Goal: Task Accomplishment & Management: Complete application form

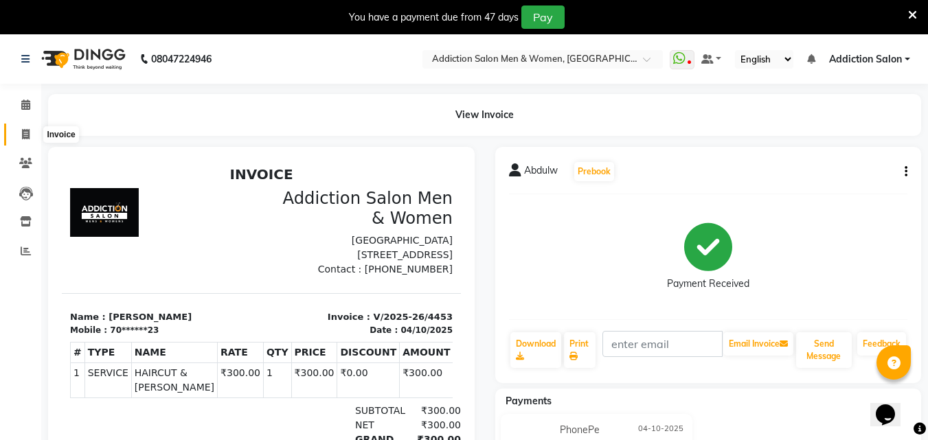
click at [30, 133] on icon at bounding box center [26, 134] width 8 height 10
select select "service"
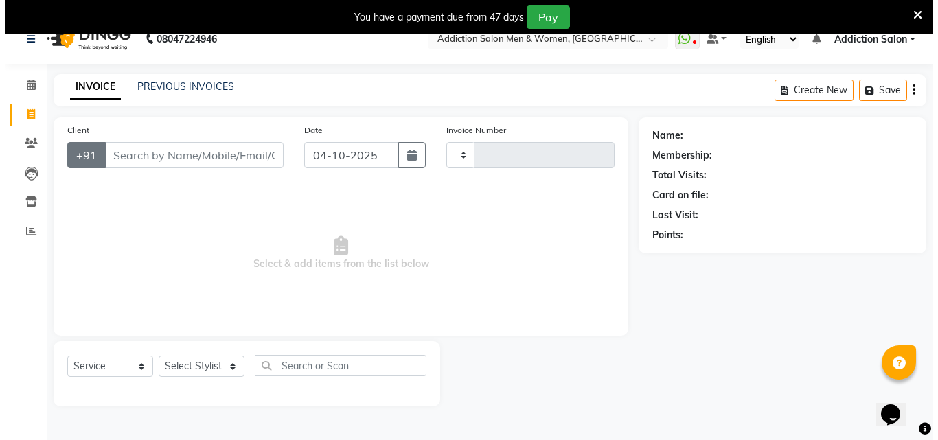
scroll to position [34, 0]
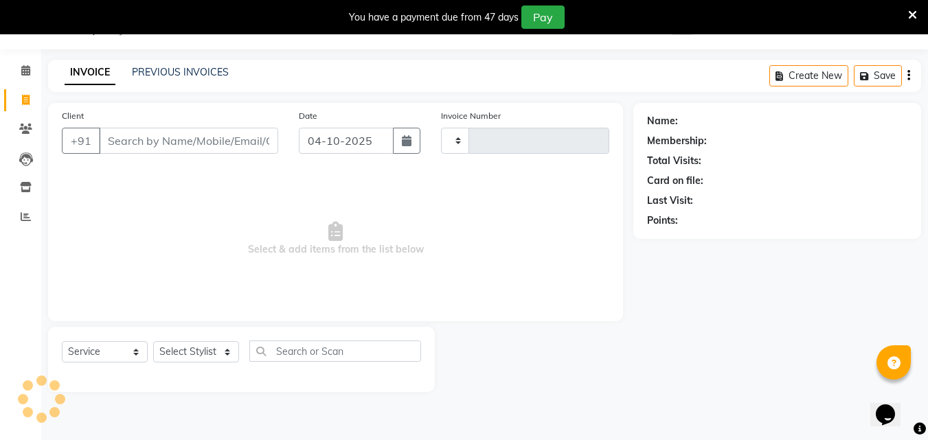
type input "4454"
select select "6595"
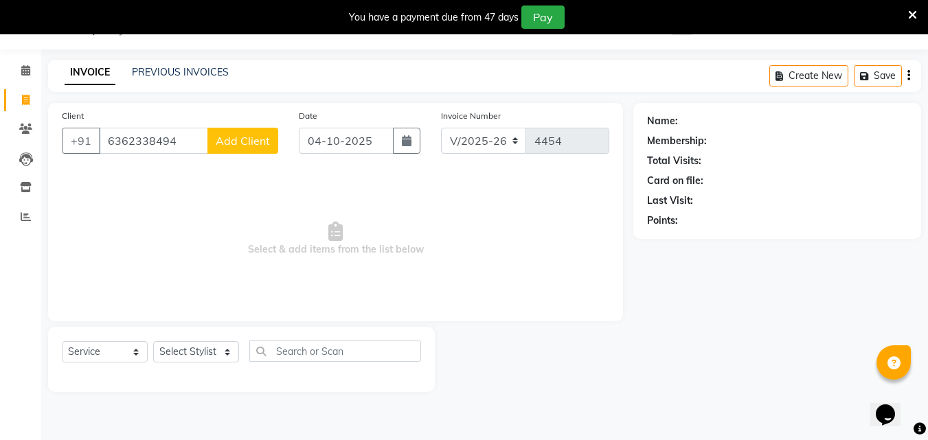
type input "6362338494"
click at [214, 142] on button "Add Client" at bounding box center [242, 141] width 71 height 26
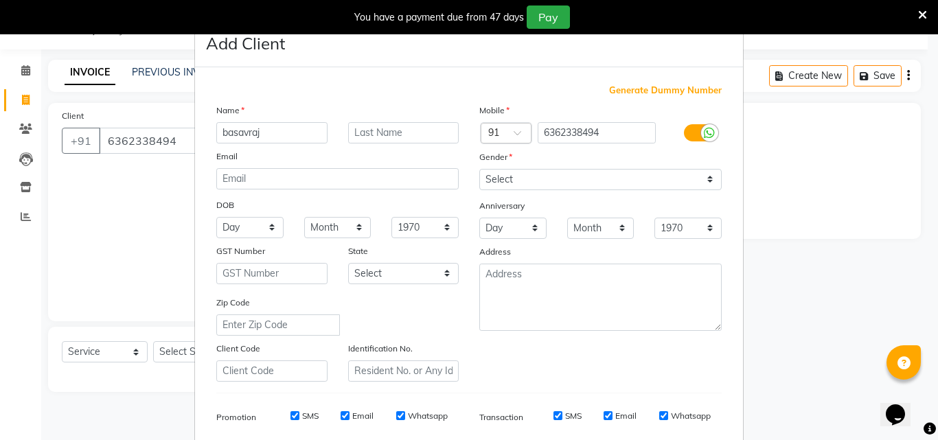
type input "basavraj"
click at [494, 182] on select "Select Male Female Other Prefer Not To Say" at bounding box center [600, 179] width 242 height 21
select select "[DEMOGRAPHIC_DATA]"
click at [479, 169] on select "Select Male Female Other Prefer Not To Say" at bounding box center [600, 179] width 242 height 21
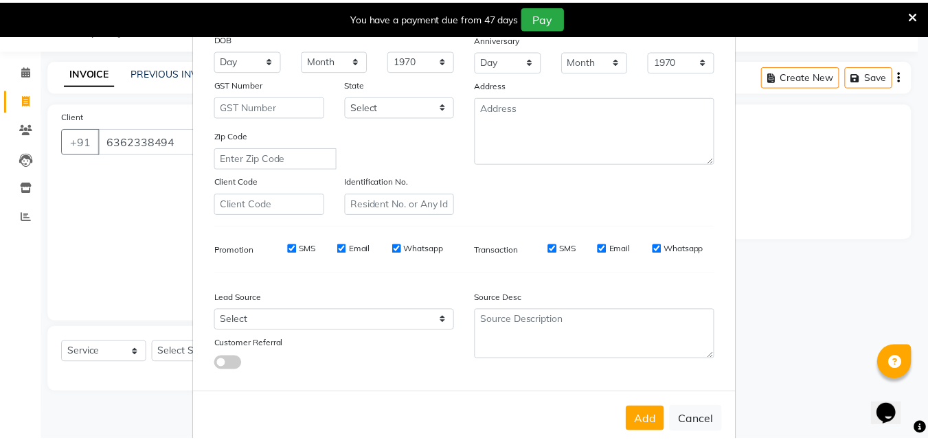
scroll to position [194, 0]
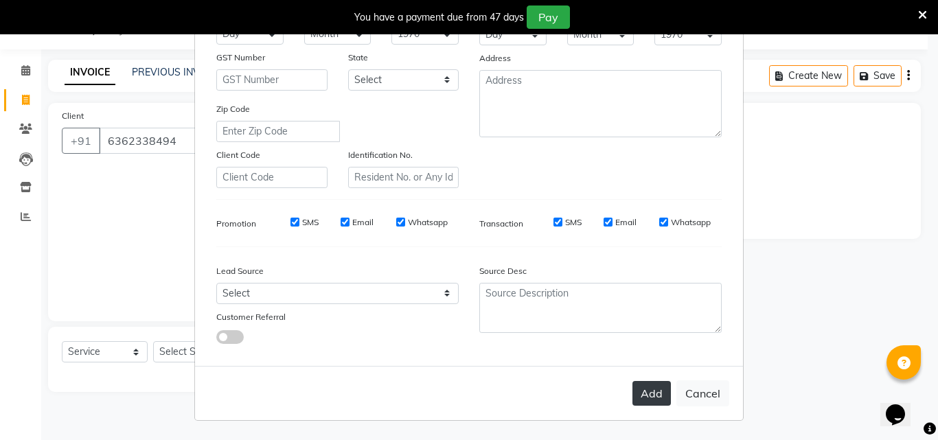
click at [664, 388] on button "Add" at bounding box center [652, 393] width 38 height 25
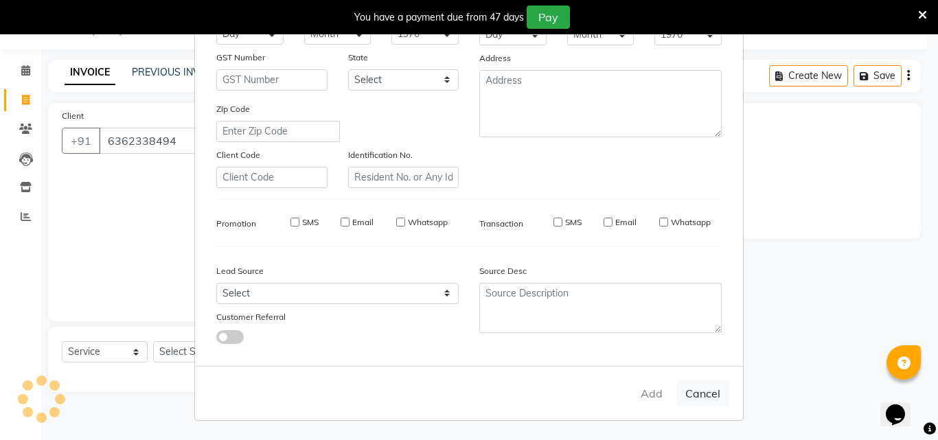
type input "63******94"
select select
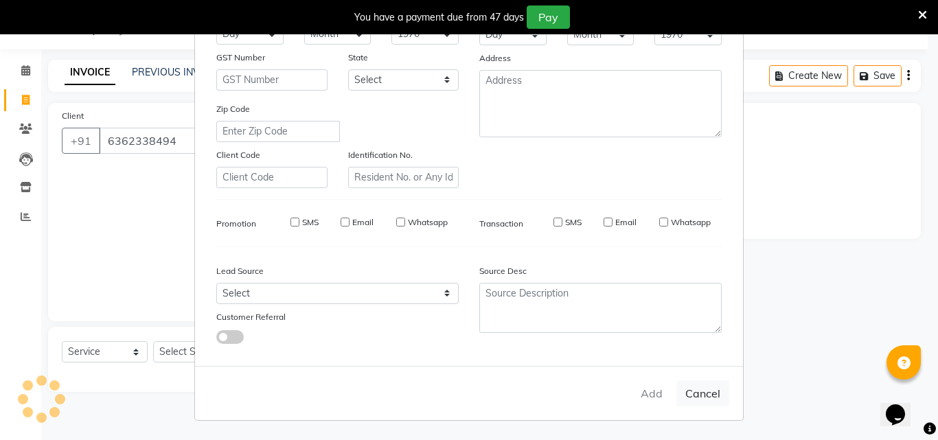
select select
checkbox input "false"
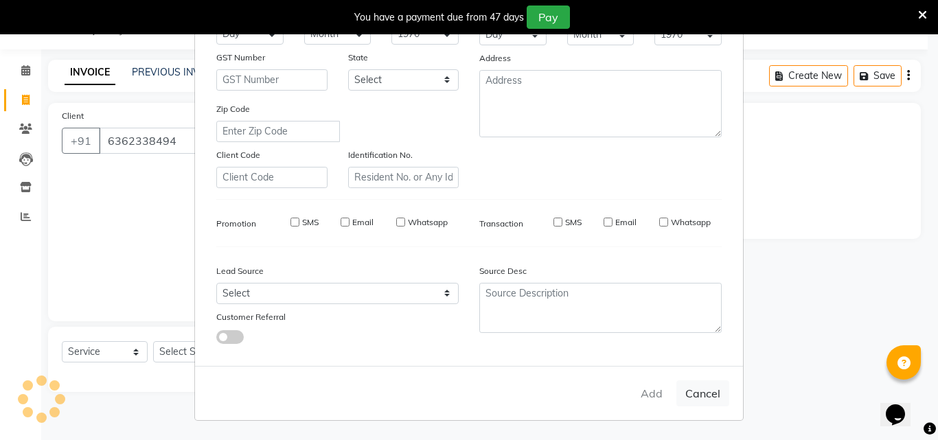
checkbox input "false"
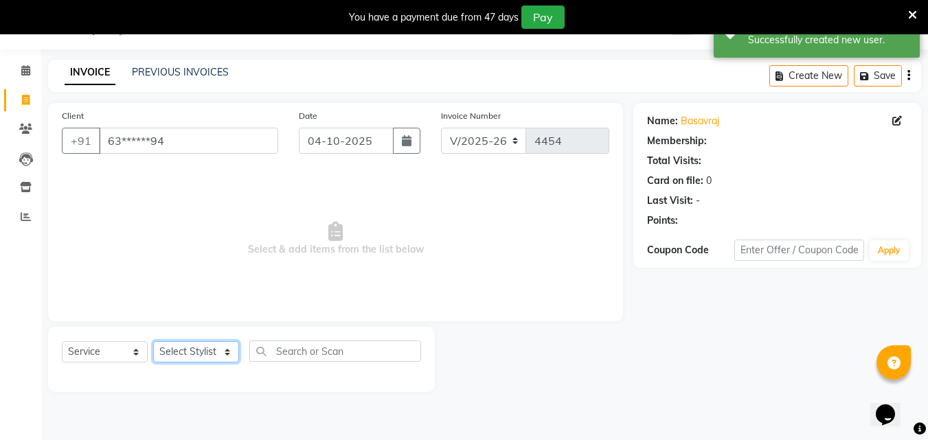
click at [204, 357] on select "Select Stylist Addiction Salon Babu BANSIKA Kamal KARAN KOUSHIK Nikhil Nilesh p…" at bounding box center [196, 351] width 86 height 21
select select "67107"
click at [153, 341] on select "Select Stylist Addiction Salon Babu BANSIKA Kamal KARAN KOUSHIK Nikhil Nilesh p…" at bounding box center [196, 351] width 86 height 21
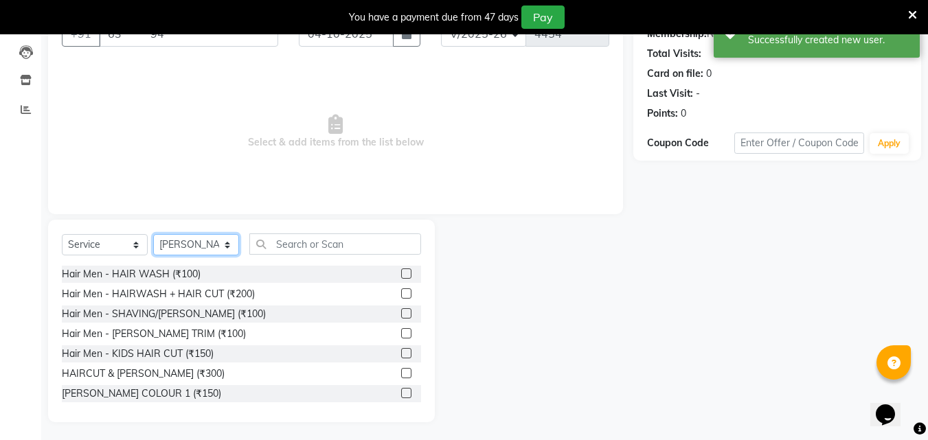
scroll to position [144, 0]
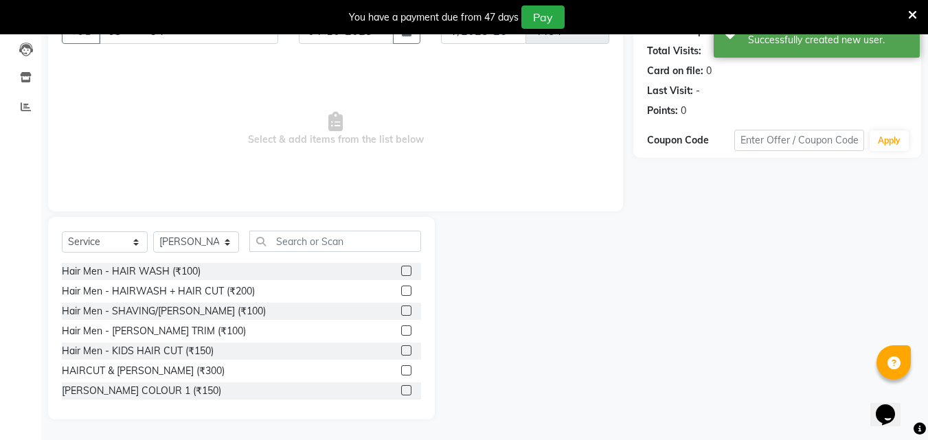
click at [401, 286] on label at bounding box center [406, 291] width 10 height 10
click at [401, 287] on input "checkbox" at bounding box center [405, 291] width 9 height 9
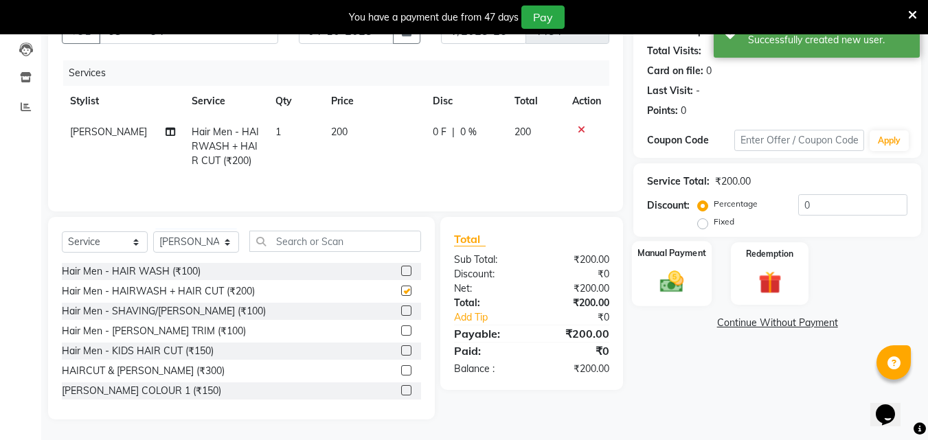
checkbox input "false"
click at [677, 286] on img at bounding box center [672, 281] width 38 height 27
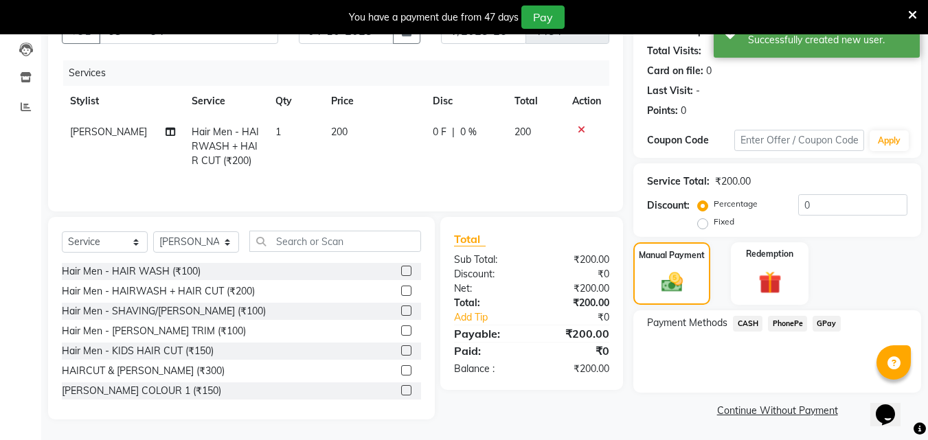
click at [741, 317] on span "CASH" at bounding box center [748, 324] width 30 height 16
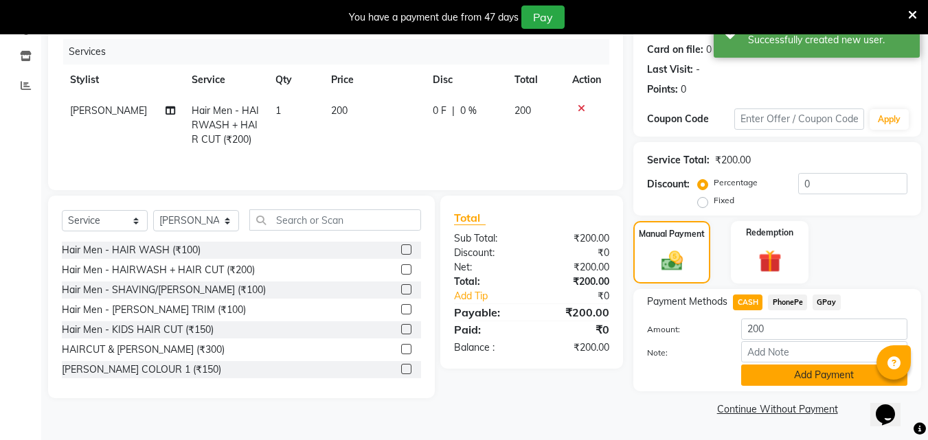
click at [765, 369] on button "Add Payment" at bounding box center [824, 375] width 166 height 21
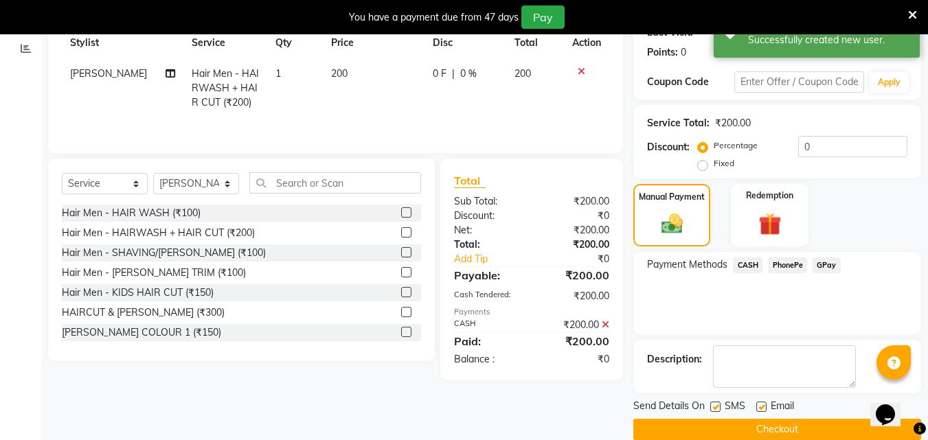
scroll to position [223, 0]
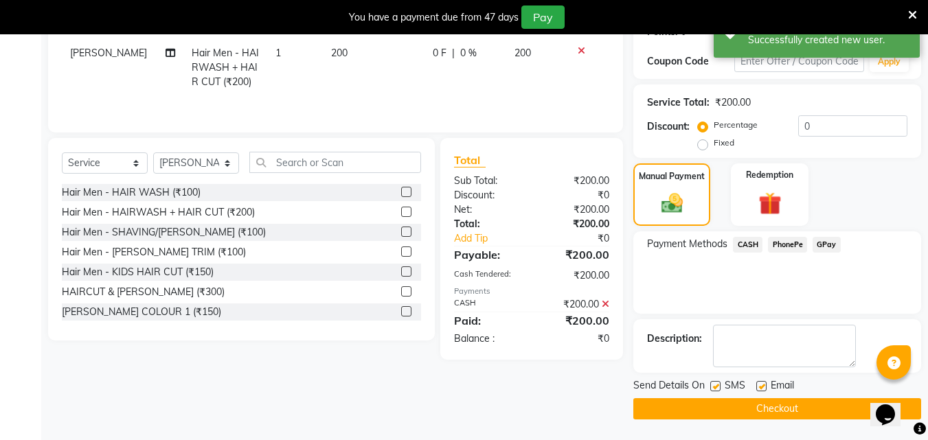
click at [788, 414] on button "Checkout" at bounding box center [777, 408] width 288 height 21
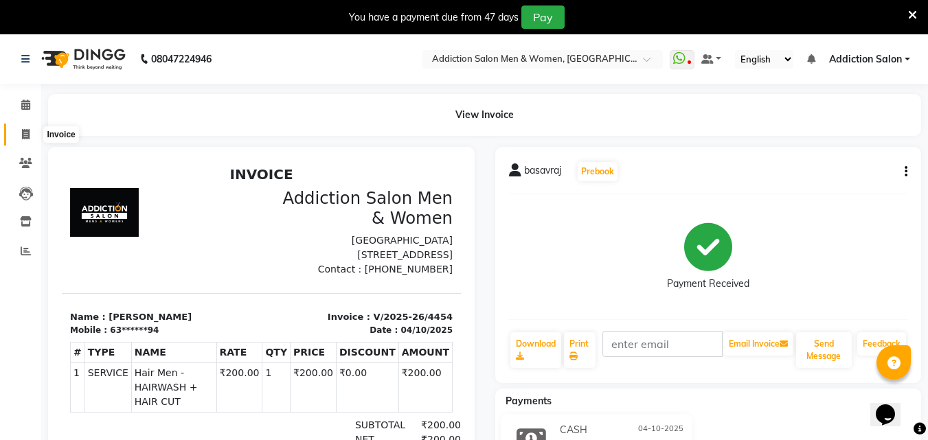
click at [21, 137] on span at bounding box center [26, 135] width 24 height 16
select select "service"
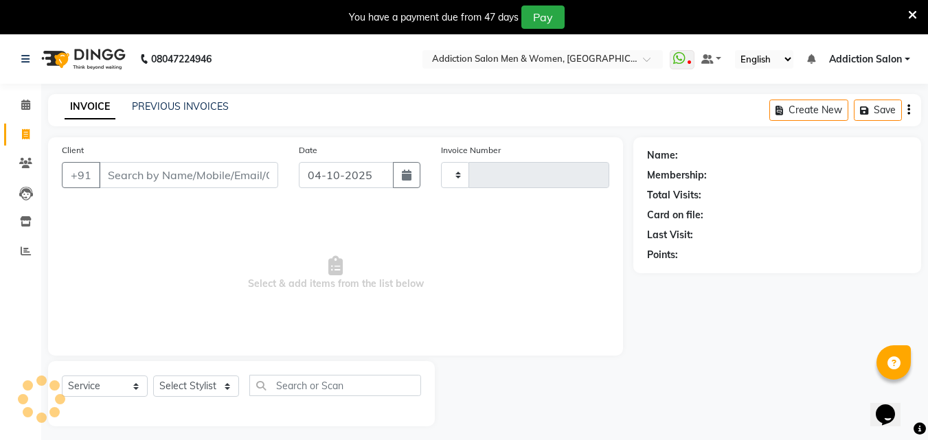
scroll to position [34, 0]
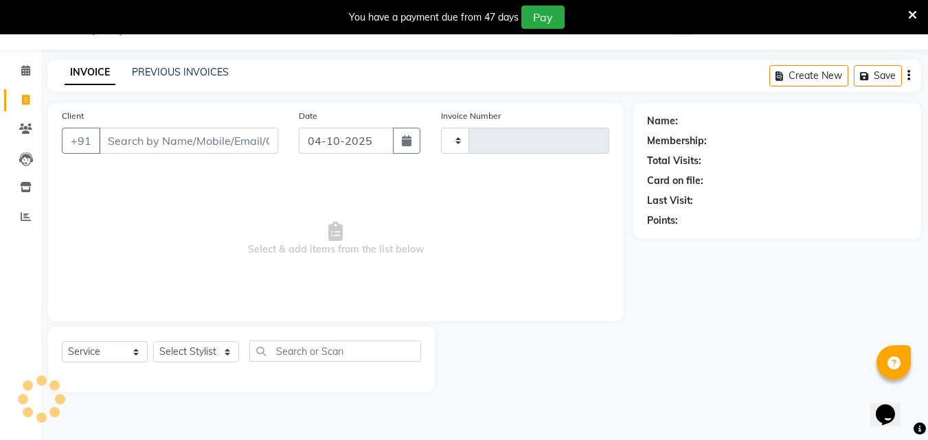
type input "4455"
select select "6595"
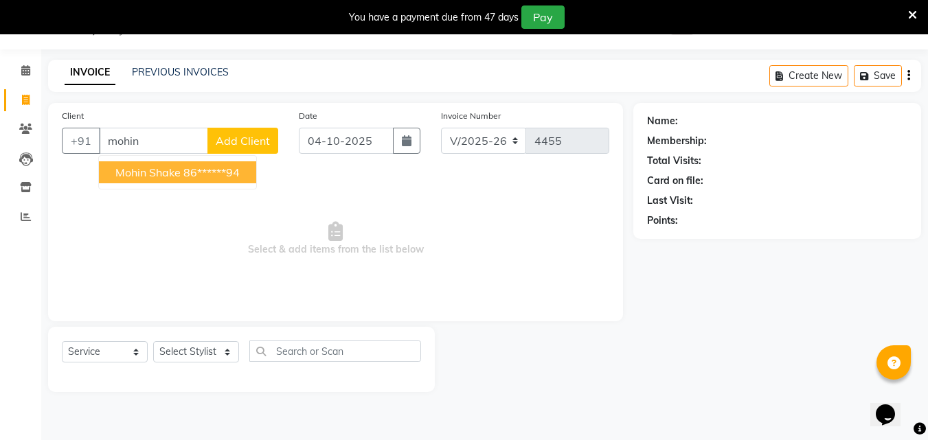
click at [162, 171] on span "mohin shake" at bounding box center [147, 173] width 65 height 14
type input "86******94"
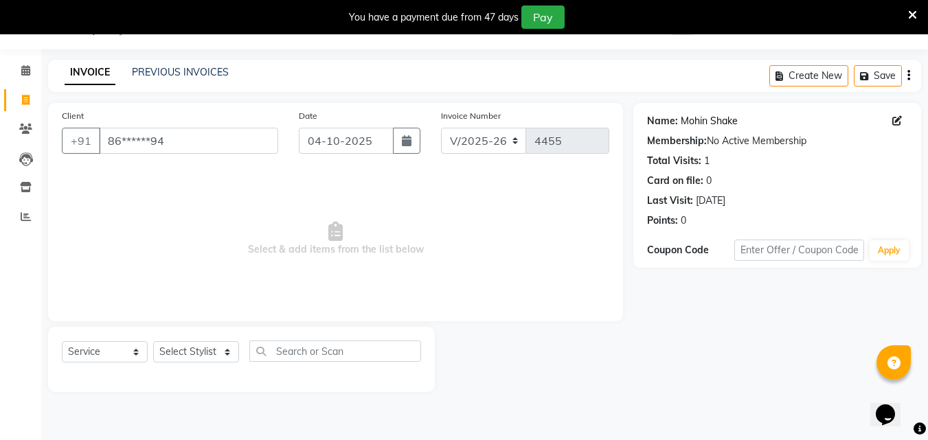
click at [710, 121] on link "Mohin Shake" at bounding box center [709, 121] width 57 height 14
click at [20, 66] on span at bounding box center [26, 71] width 24 height 16
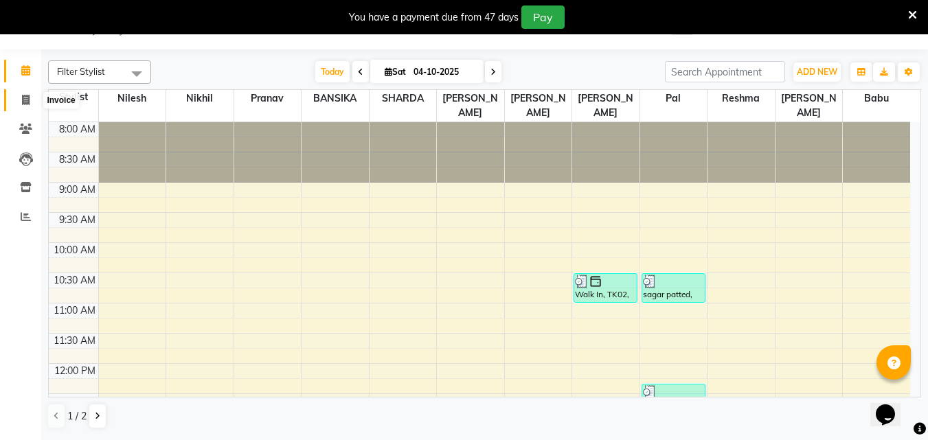
click at [34, 107] on span at bounding box center [26, 101] width 24 height 16
select select "service"
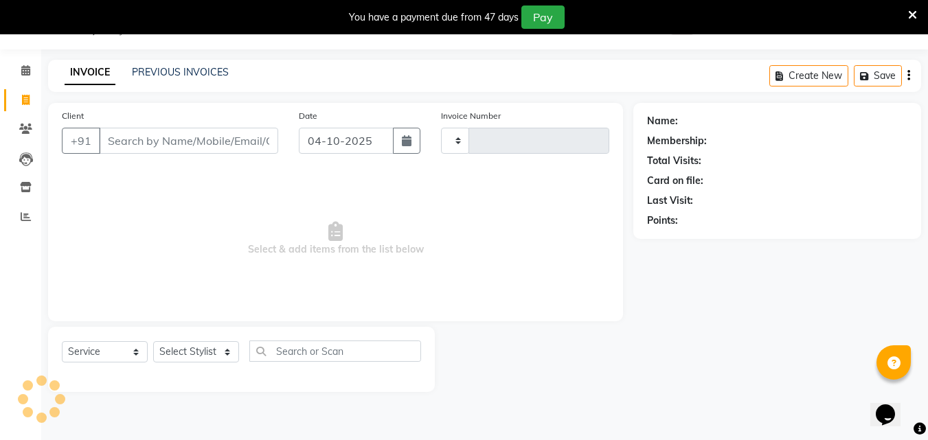
type input "4456"
select select "6595"
click at [158, 76] on link "PREVIOUS INVOICES" at bounding box center [180, 72] width 97 height 12
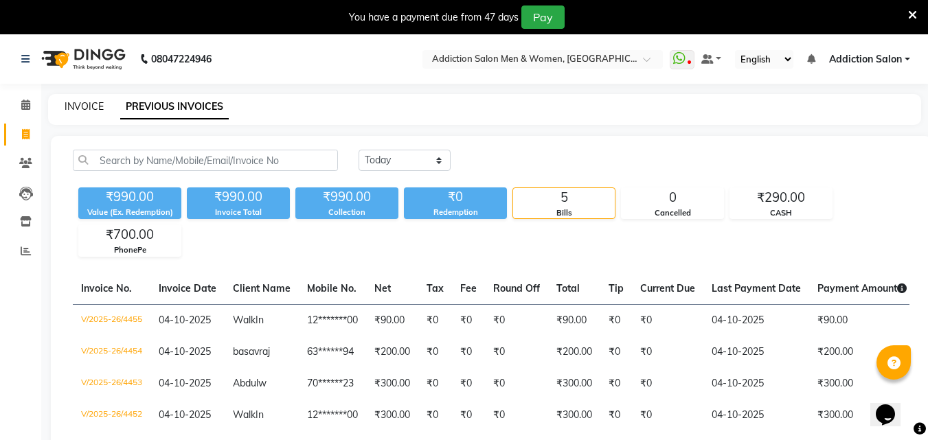
click at [85, 100] on link "INVOICE" at bounding box center [84, 106] width 39 height 12
select select "service"
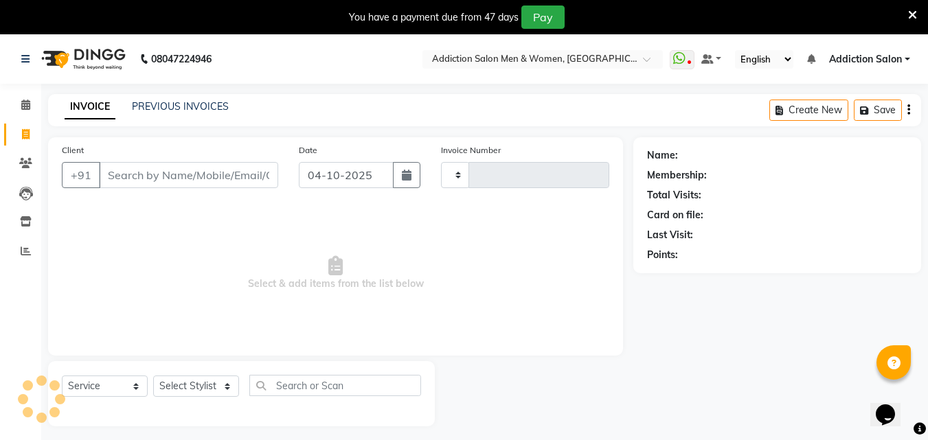
scroll to position [34, 0]
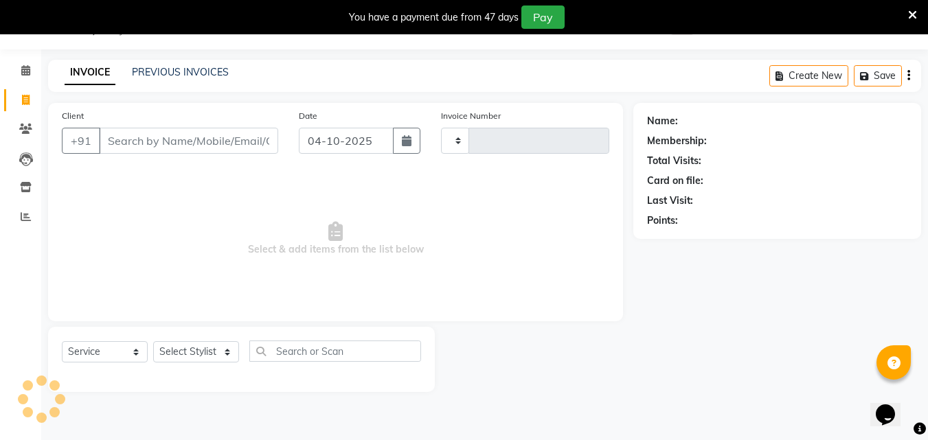
type input "4456"
select select "6595"
click at [30, 73] on icon at bounding box center [25, 70] width 9 height 10
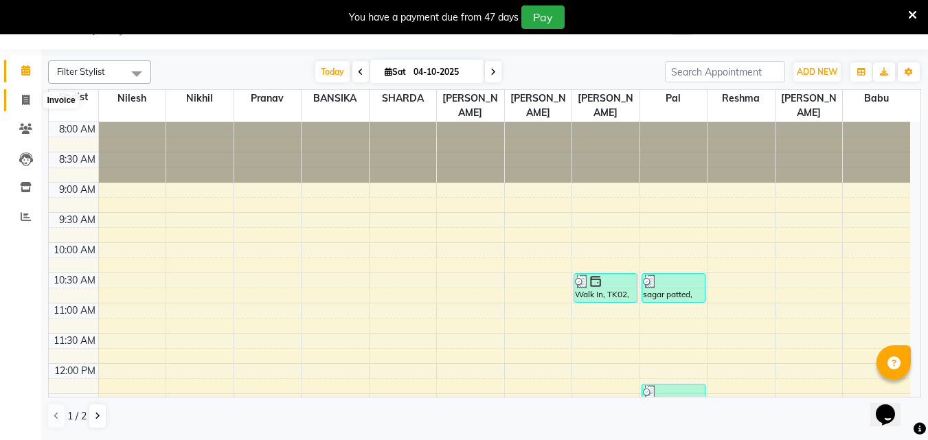
click at [18, 94] on span at bounding box center [26, 101] width 24 height 16
select select "service"
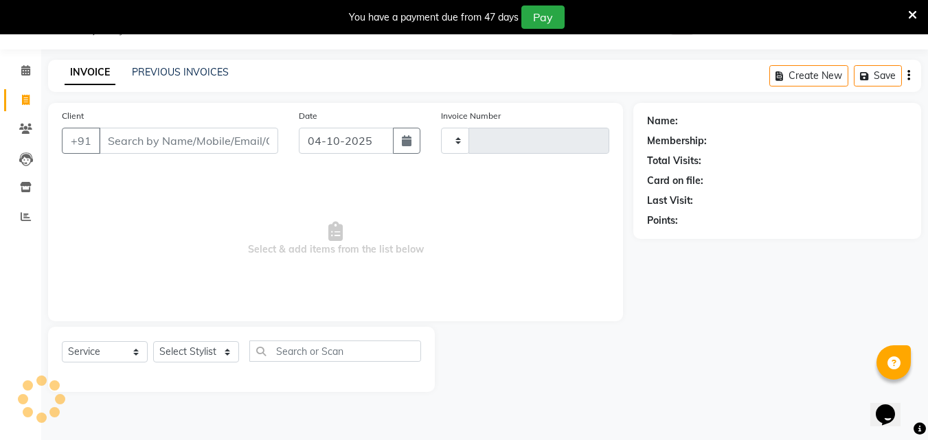
type input "4456"
select select "6595"
click at [163, 74] on link "PREVIOUS INVOICES" at bounding box center [180, 72] width 97 height 12
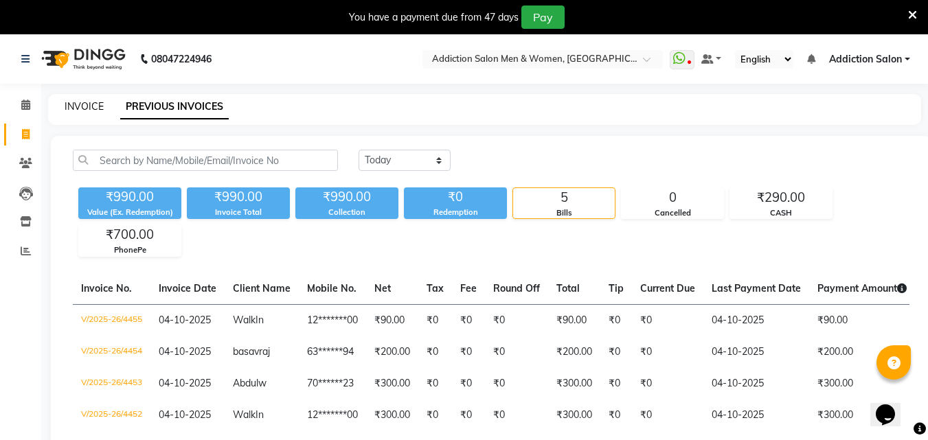
click at [73, 101] on link "INVOICE" at bounding box center [84, 106] width 39 height 12
select select "service"
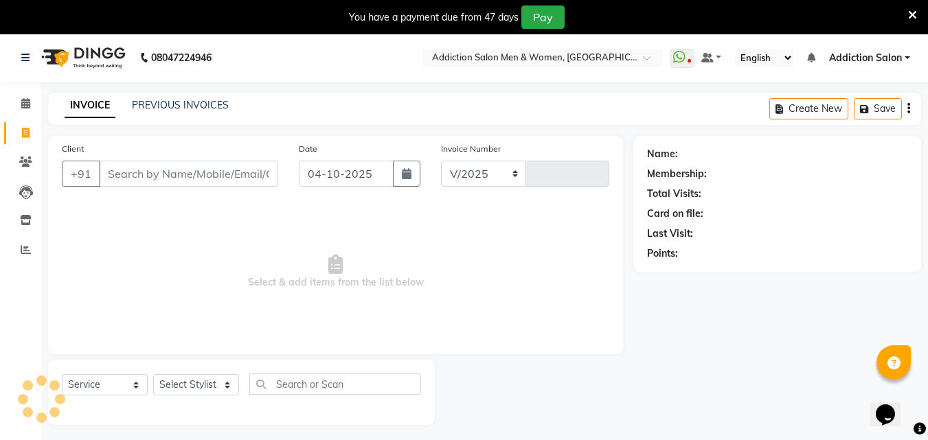
select select "6595"
type input "4456"
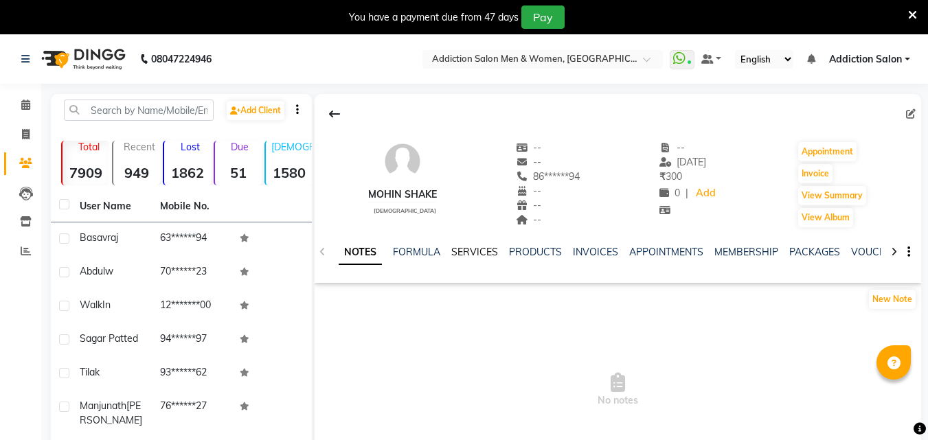
click at [484, 251] on link "SERVICES" at bounding box center [474, 252] width 47 height 12
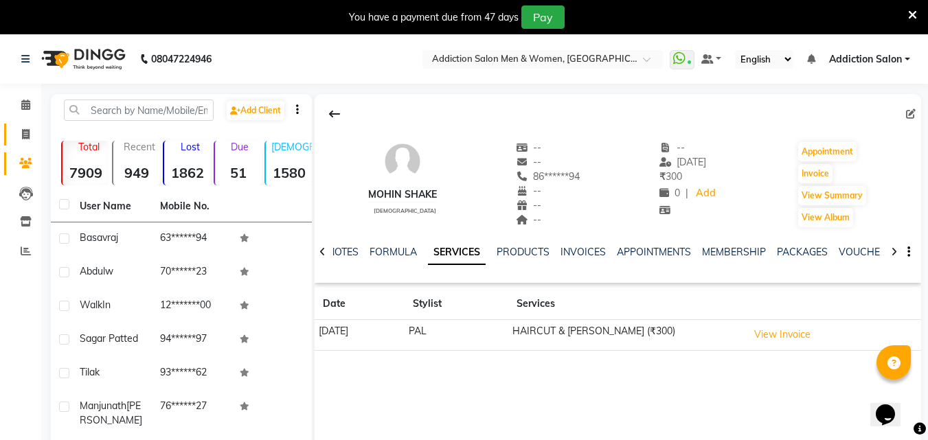
click at [23, 143] on link "Invoice" at bounding box center [20, 135] width 33 height 23
select select "service"
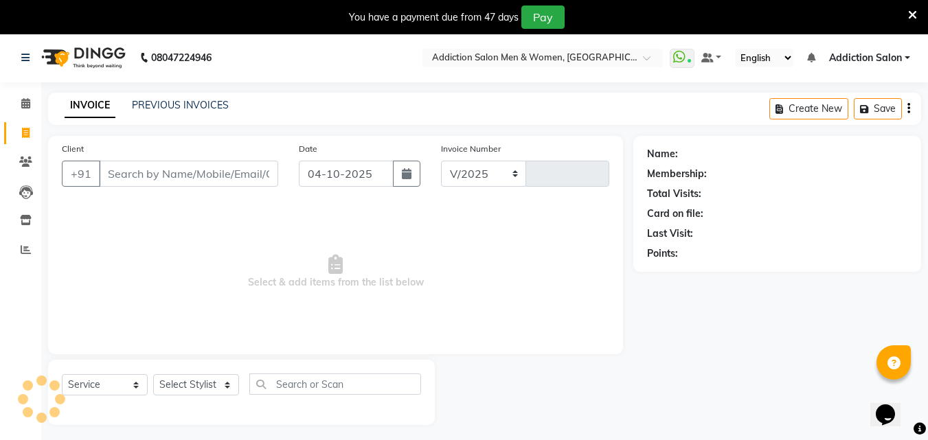
select select "6595"
type input "4455"
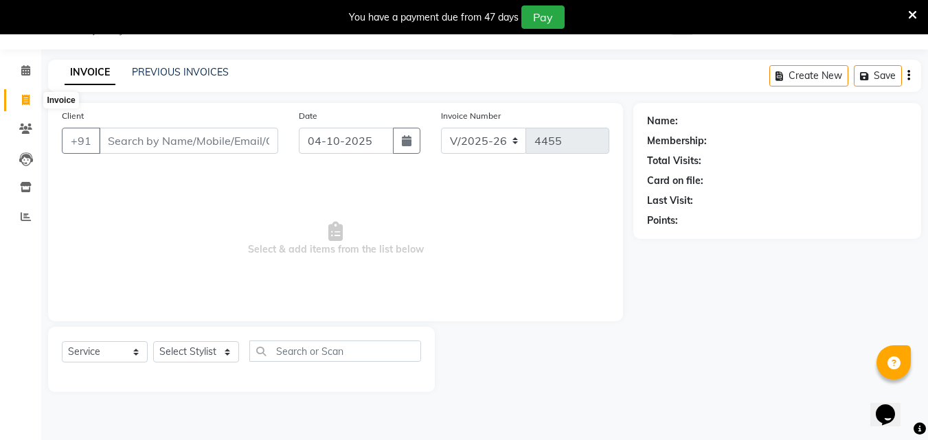
click at [20, 107] on span at bounding box center [26, 101] width 24 height 16
select select "6595"
select select "service"
click at [18, 74] on span at bounding box center [26, 71] width 24 height 16
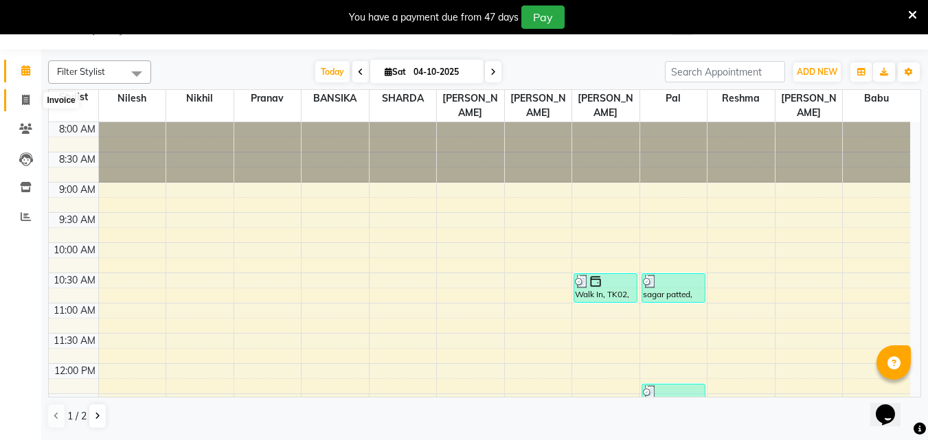
click at [33, 100] on span at bounding box center [26, 101] width 24 height 16
select select "service"
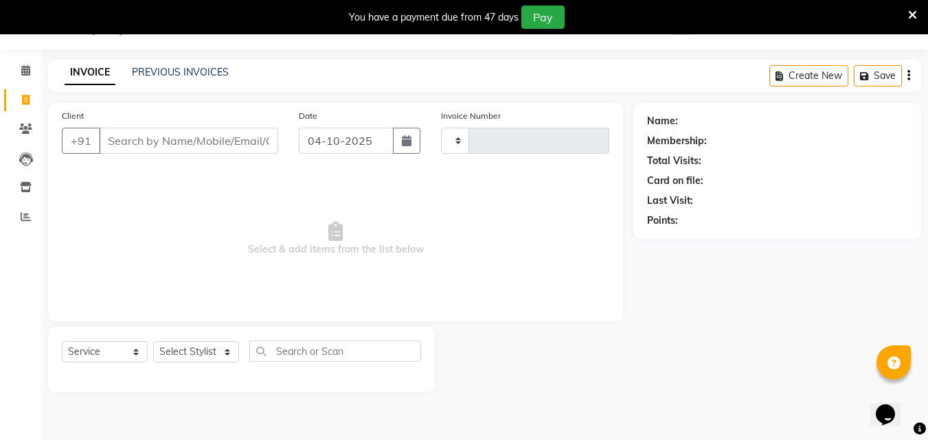
type input "4455"
select select "6595"
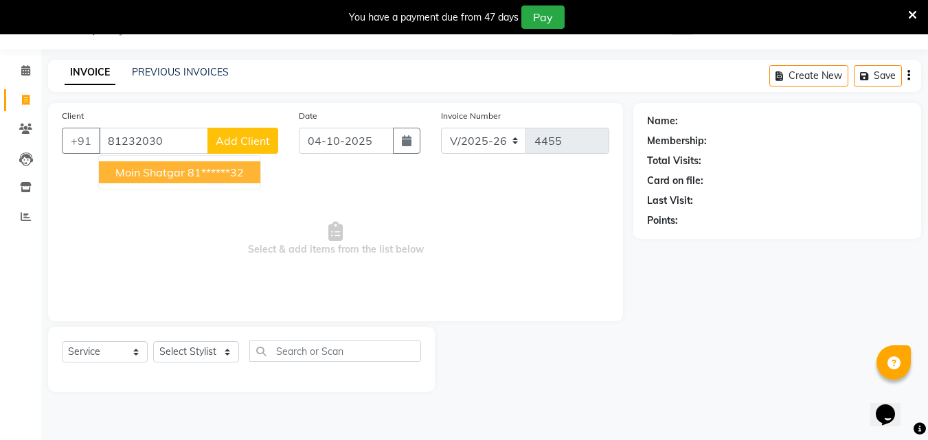
click at [165, 174] on span "Moin shatgar" at bounding box center [149, 173] width 69 height 14
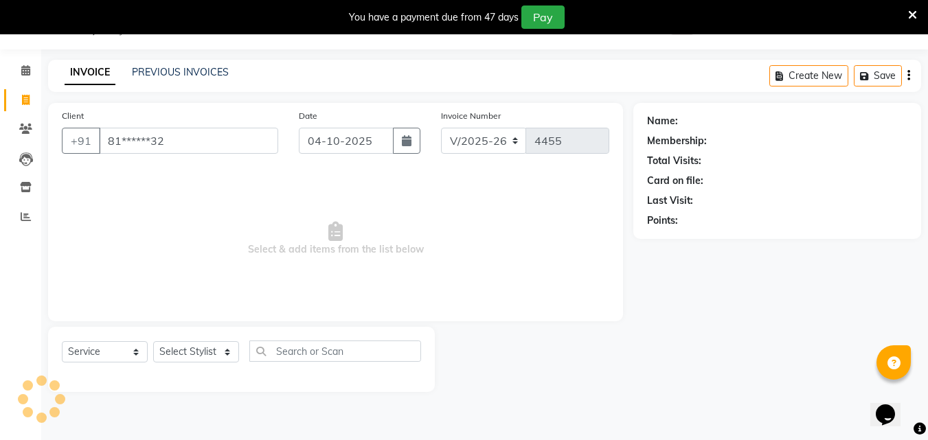
type input "81******32"
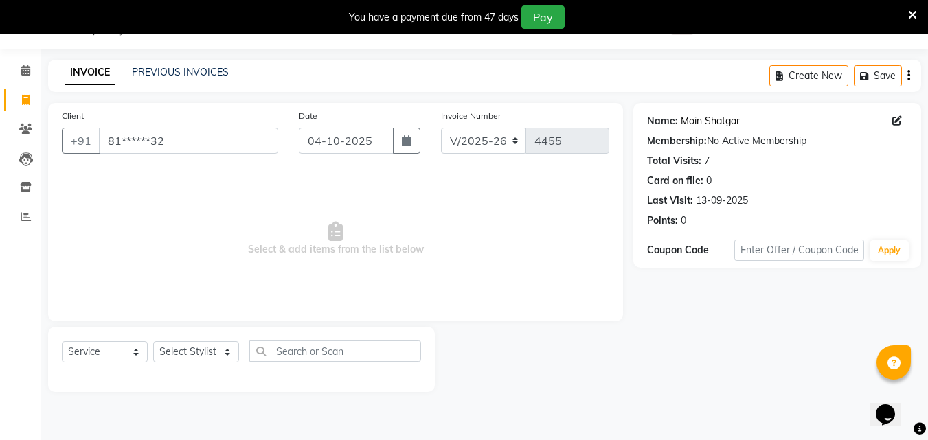
click at [697, 117] on link "Moin Shatgar" at bounding box center [710, 121] width 59 height 14
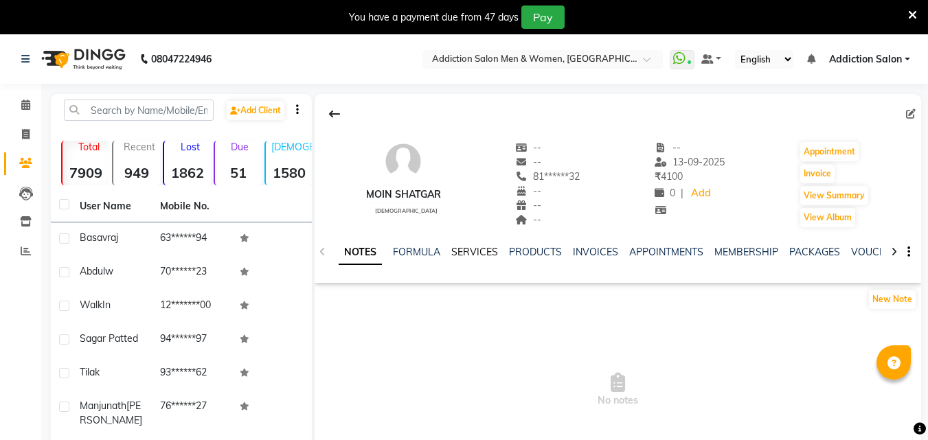
click at [493, 248] on link "SERVICES" at bounding box center [474, 252] width 47 height 12
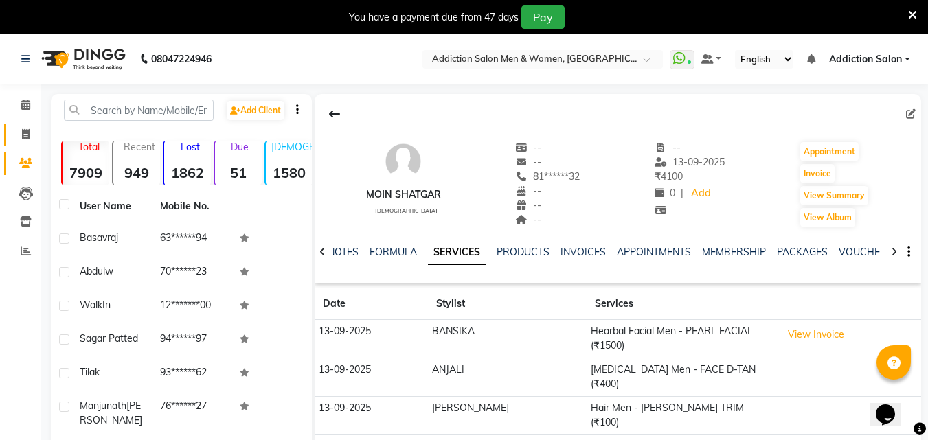
click at [19, 143] on link "Invoice" at bounding box center [20, 135] width 33 height 23
select select "service"
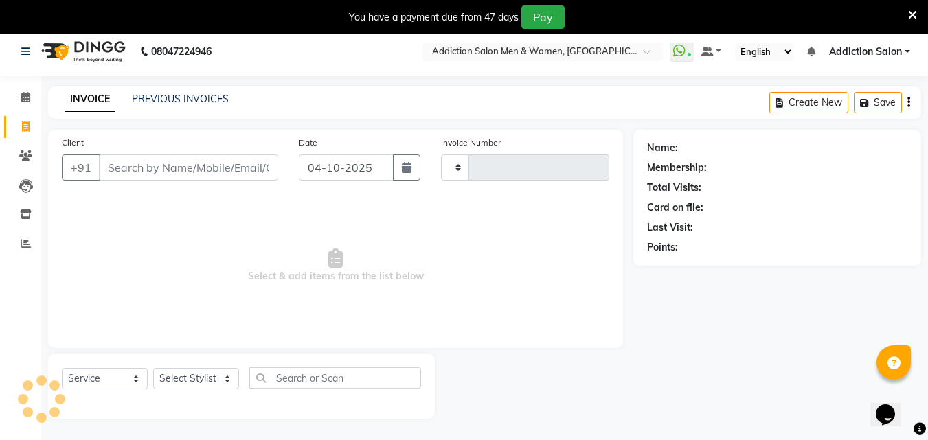
type input "4455"
select select "6595"
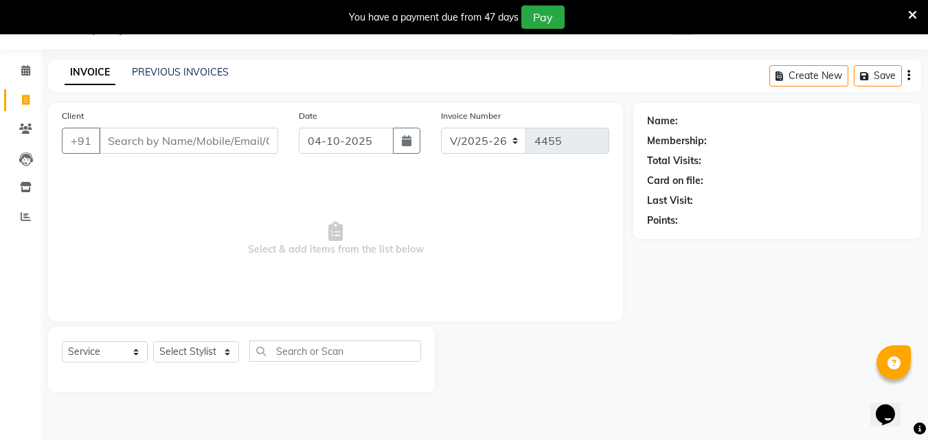
click at [19, 83] on li "Calendar" at bounding box center [20, 71] width 41 height 30
click at [174, 64] on div "INVOICE PREVIOUS INVOICES Create New Save" at bounding box center [484, 76] width 873 height 32
click at [174, 66] on link "PREVIOUS INVOICES" at bounding box center [180, 72] width 97 height 12
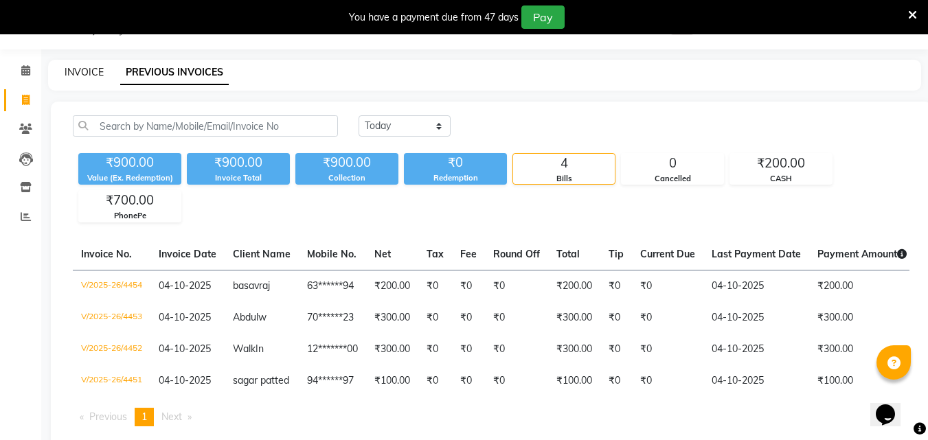
click at [86, 74] on link "INVOICE" at bounding box center [84, 72] width 39 height 12
select select "service"
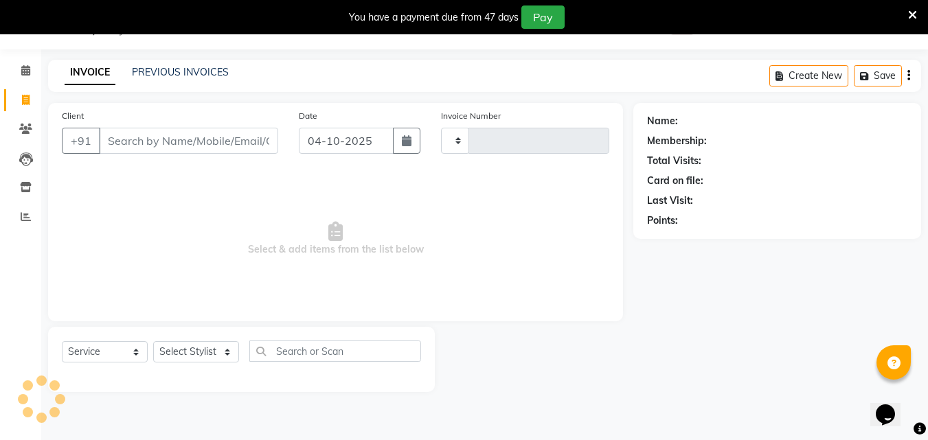
type input "4455"
select select "6595"
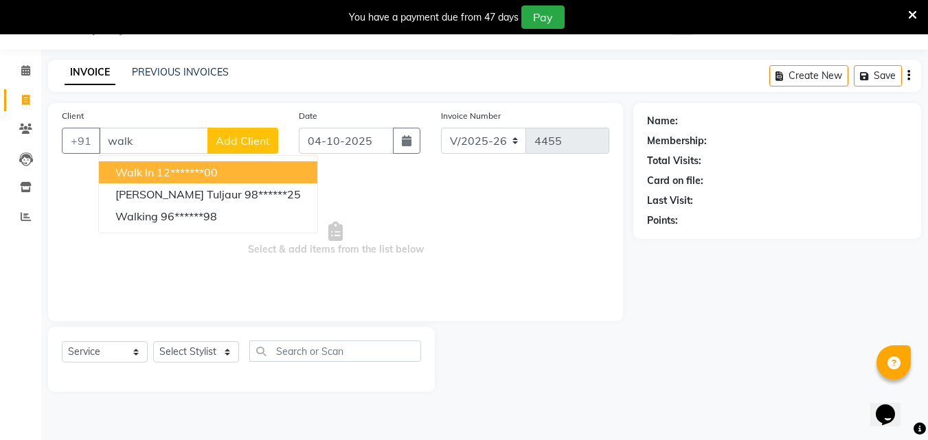
click at [149, 177] on span "Walk In" at bounding box center [134, 173] width 38 height 14
type input "12*******00"
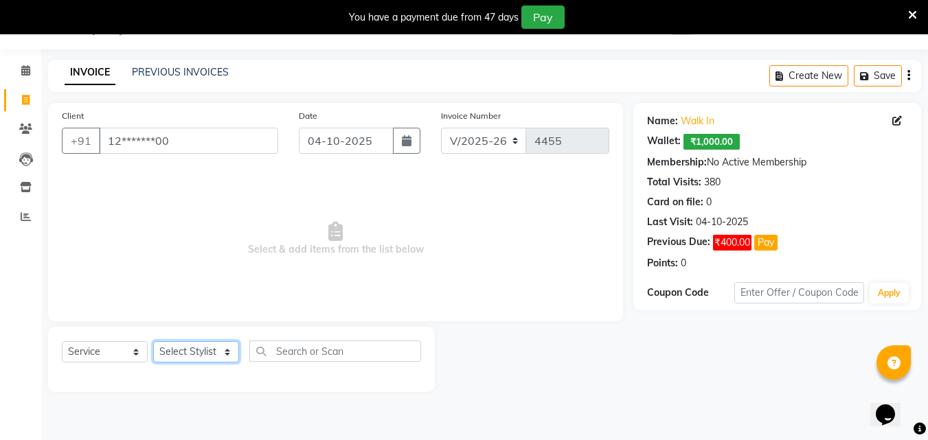
click at [189, 353] on select "Select Stylist Addiction Salon Babu BANSIKA Kamal KARAN KOUSHIK Nikhil Nilesh p…" at bounding box center [196, 351] width 86 height 21
select select "93081"
click at [153, 341] on select "Select Stylist Addiction Salon Babu BANSIKA Kamal KARAN KOUSHIK Nikhil Nilesh p…" at bounding box center [196, 351] width 86 height 21
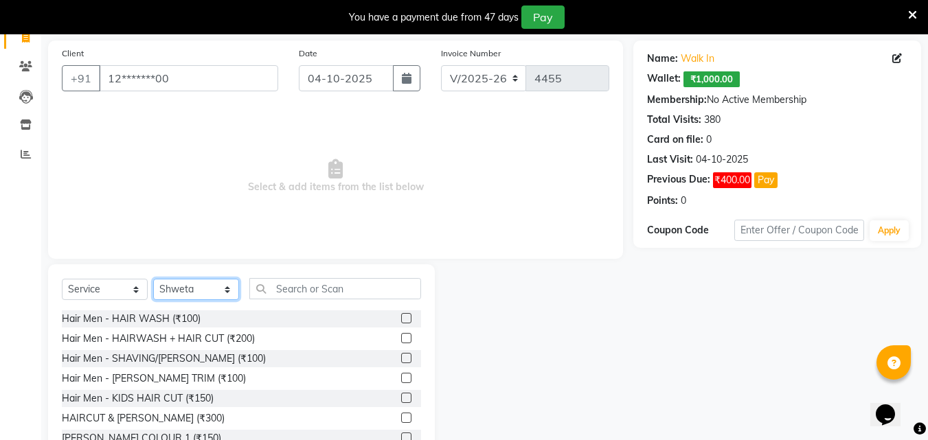
scroll to position [103, 0]
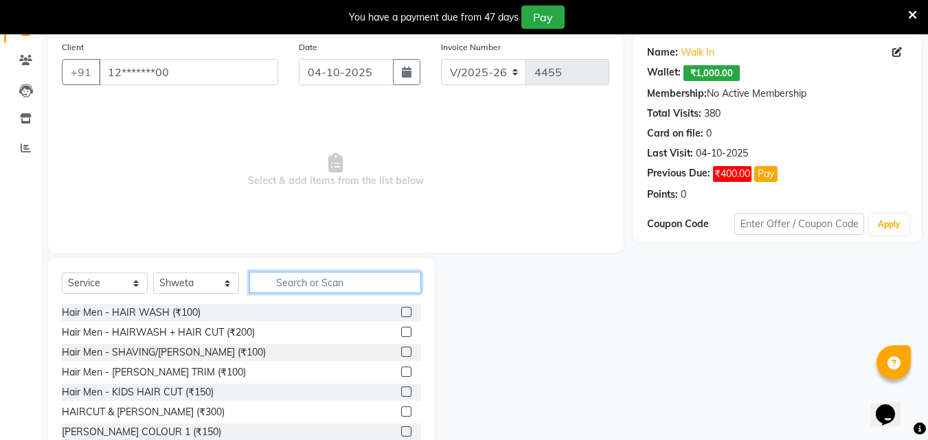
click at [315, 284] on input "text" at bounding box center [335, 282] width 172 height 21
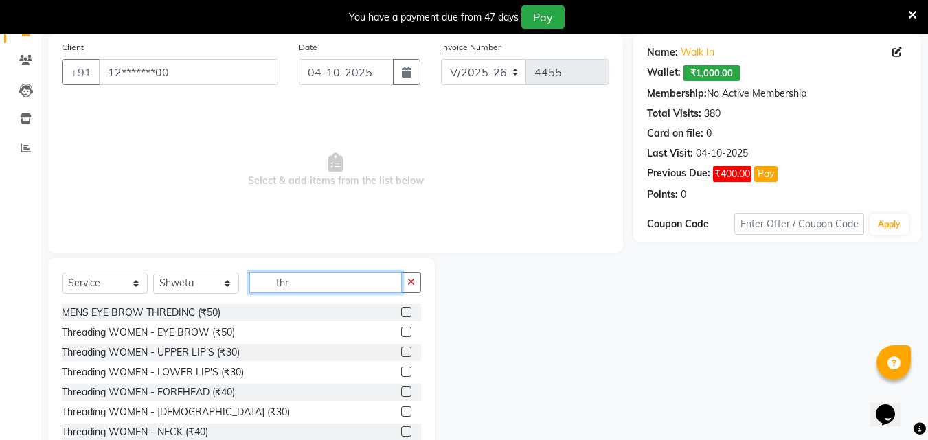
type input "thr"
click at [401, 330] on label at bounding box center [406, 332] width 10 height 10
click at [401, 330] on input "checkbox" at bounding box center [405, 332] width 9 height 9
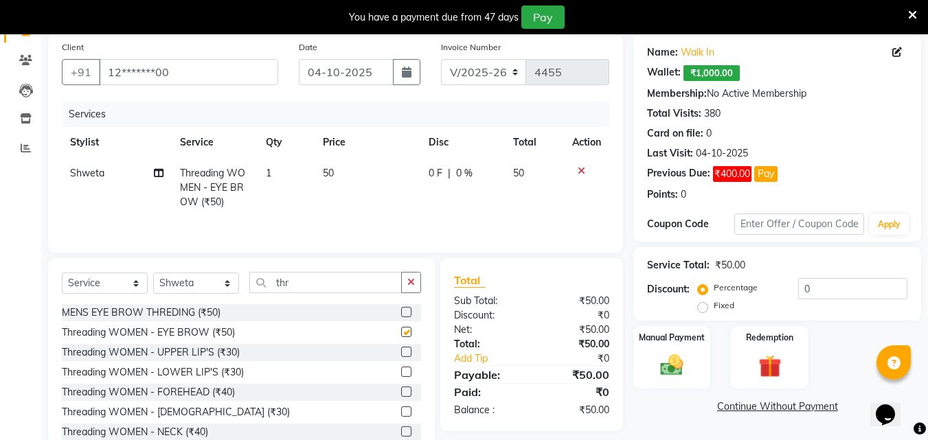
checkbox input "false"
click at [401, 394] on label at bounding box center [406, 392] width 10 height 10
click at [401, 394] on input "checkbox" at bounding box center [405, 392] width 9 height 9
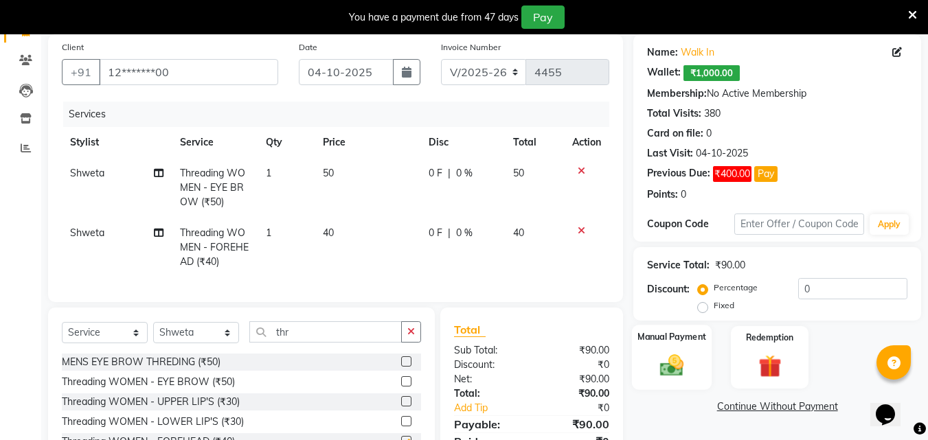
checkbox input "false"
click at [683, 355] on img at bounding box center [672, 365] width 38 height 27
click at [743, 404] on span "CASH" at bounding box center [748, 408] width 30 height 16
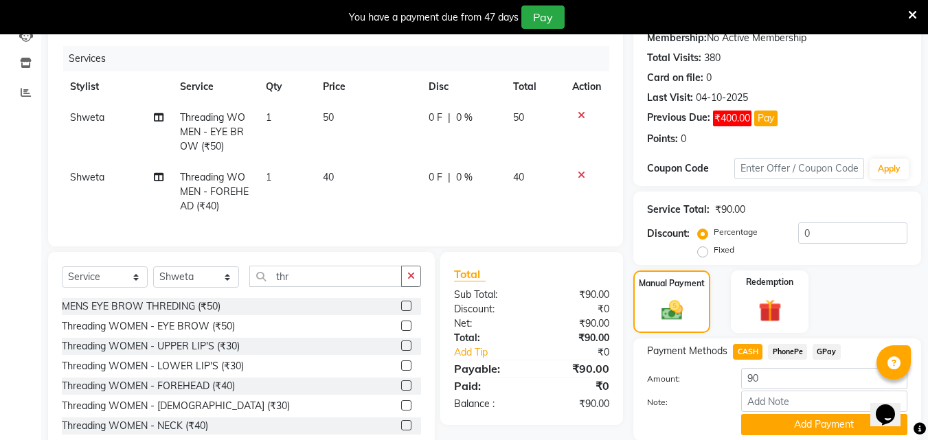
scroll to position [208, 0]
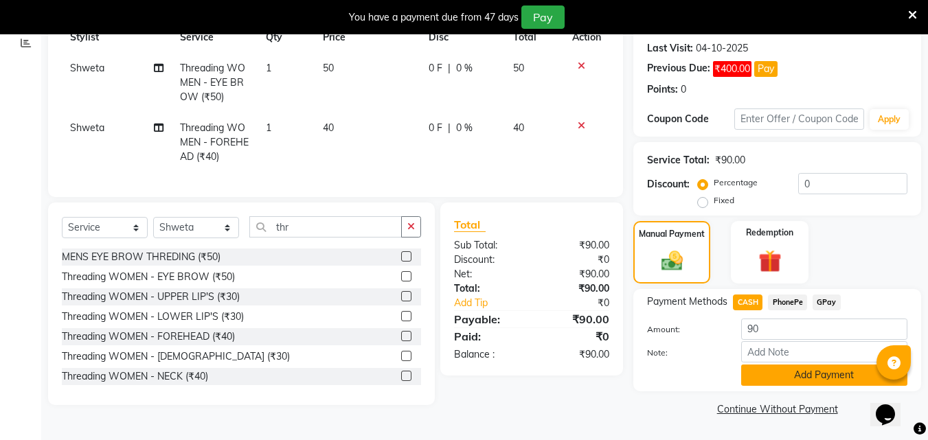
click at [767, 385] on button "Add Payment" at bounding box center [824, 375] width 166 height 21
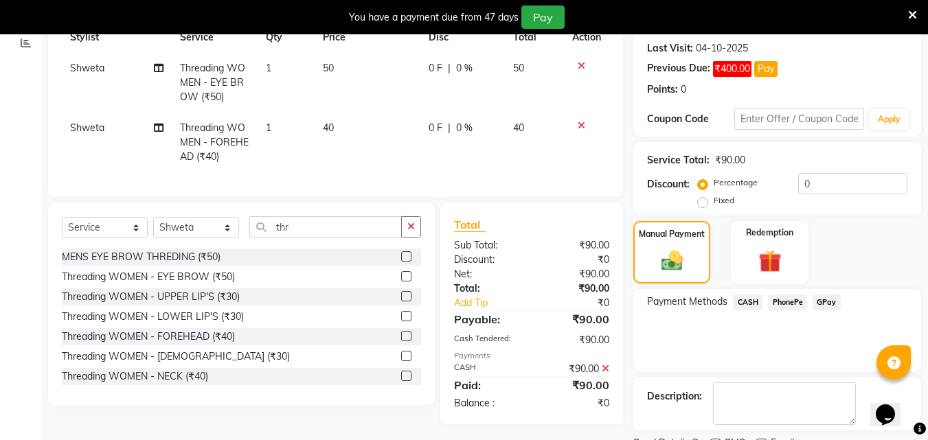
scroll to position [266, 0]
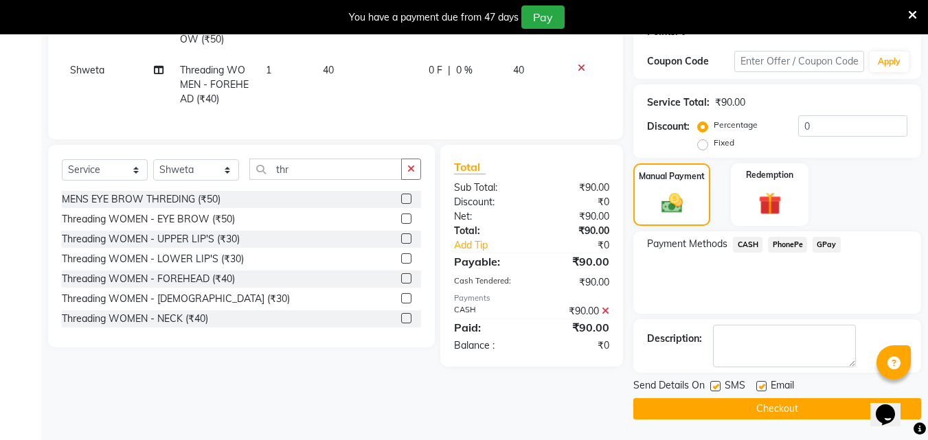
click at [767, 403] on button "Checkout" at bounding box center [777, 408] width 288 height 21
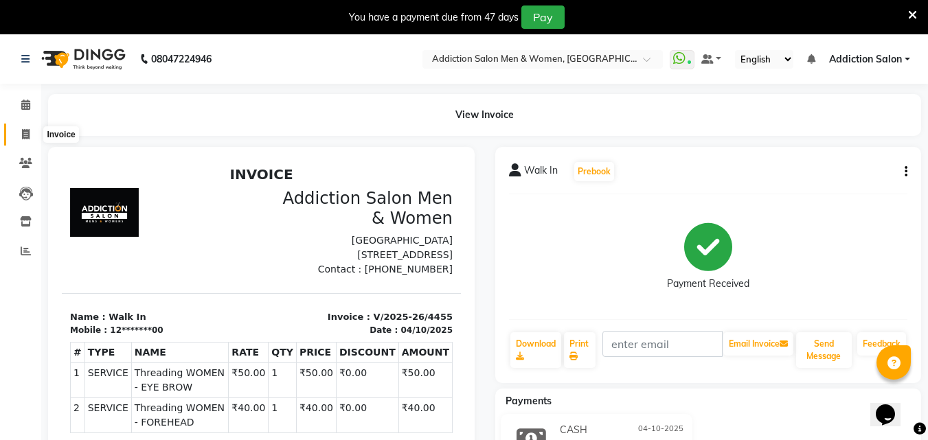
click at [25, 139] on icon at bounding box center [26, 134] width 8 height 10
select select "service"
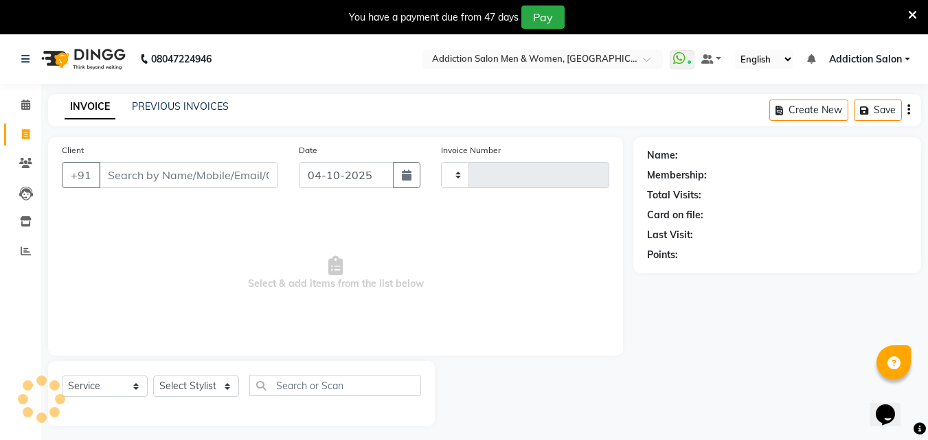
scroll to position [34, 0]
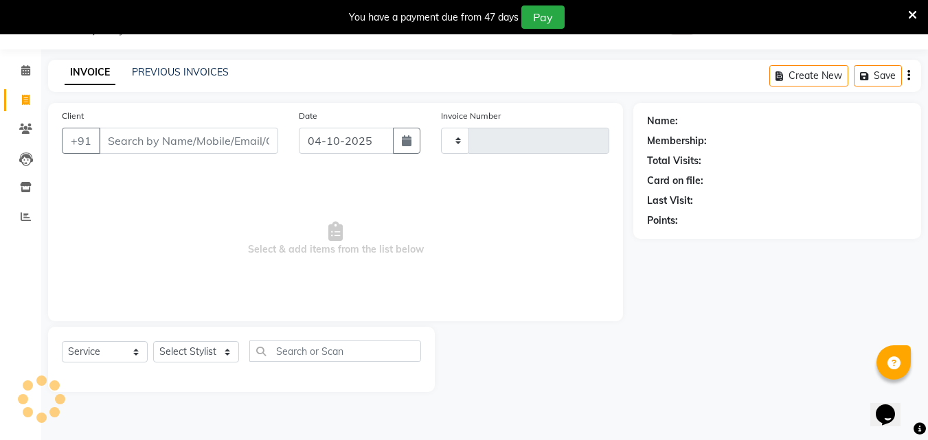
type input "4456"
select select "6595"
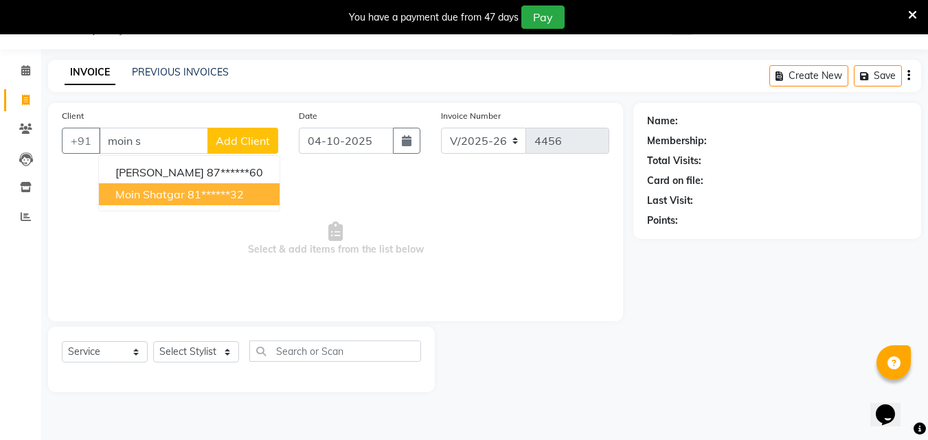
click at [175, 202] on button "Moin shatgar 81******32" at bounding box center [189, 194] width 181 height 22
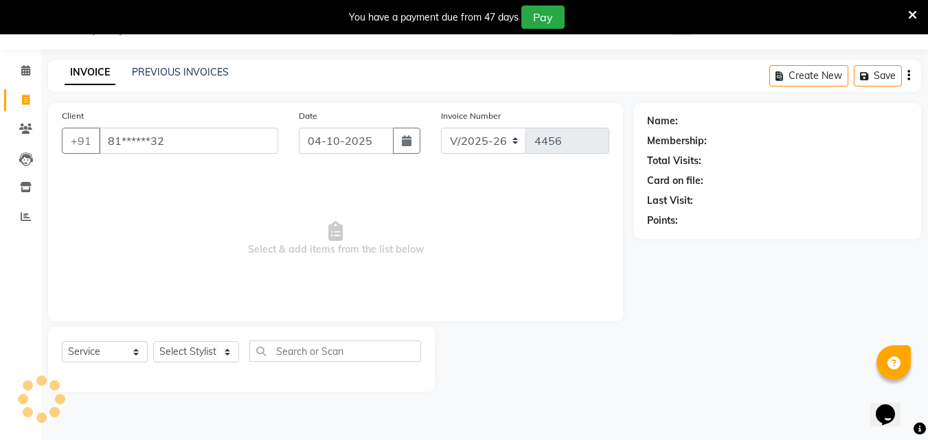
type input "81******32"
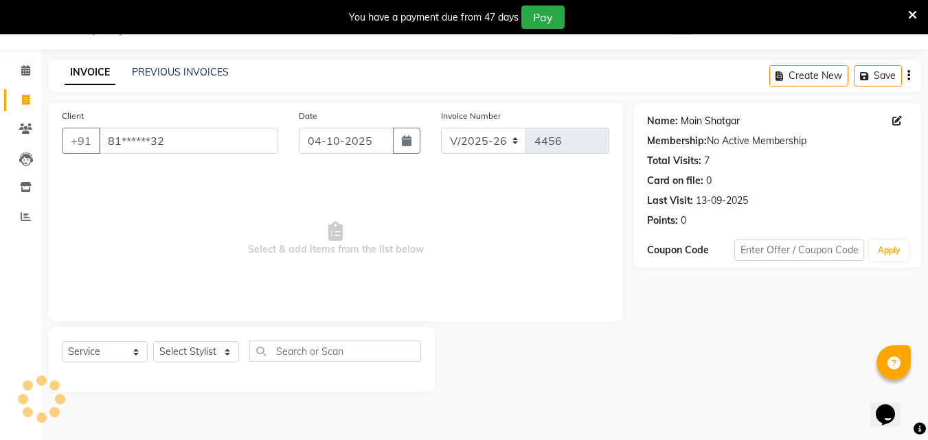
click at [695, 125] on link "Moin Shatgar" at bounding box center [710, 121] width 59 height 14
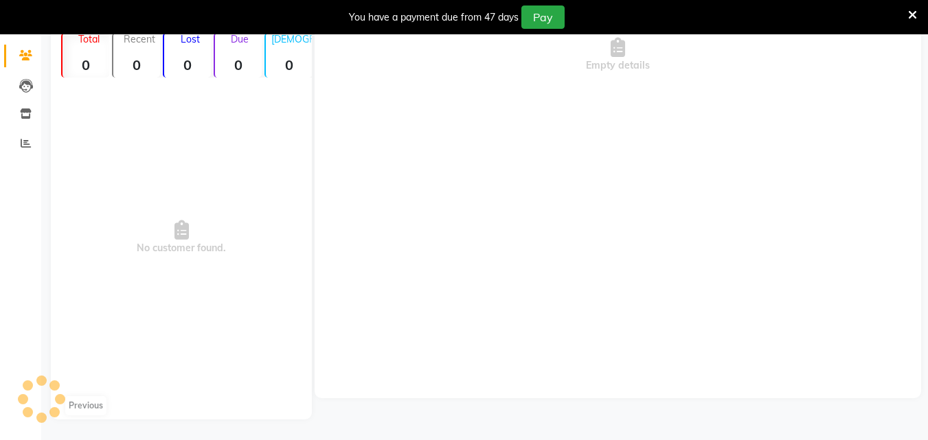
select select "en"
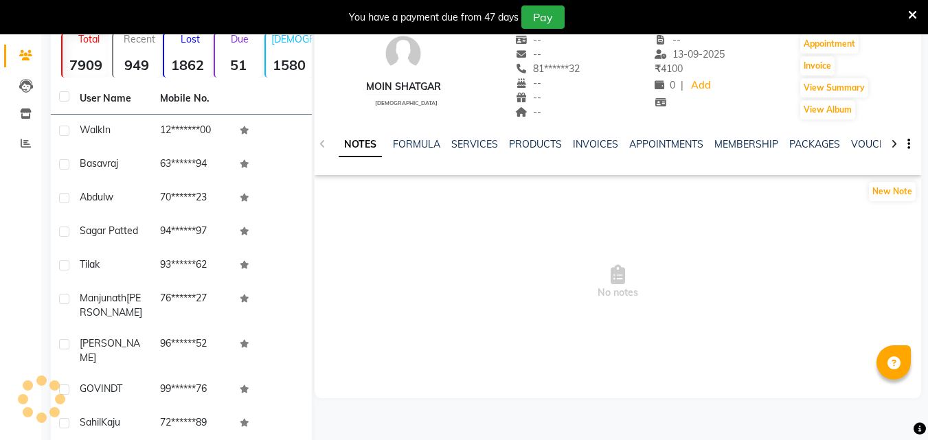
scroll to position [108, 0]
click at [460, 138] on link "SERVICES" at bounding box center [474, 144] width 47 height 12
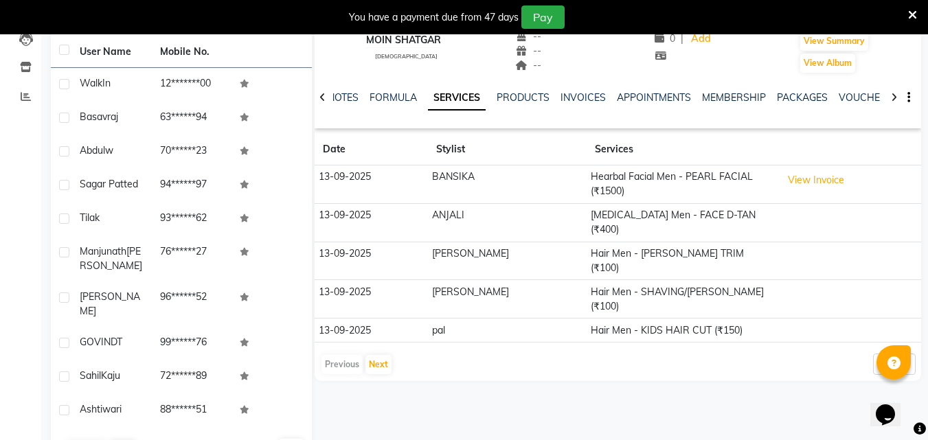
scroll to position [177, 0]
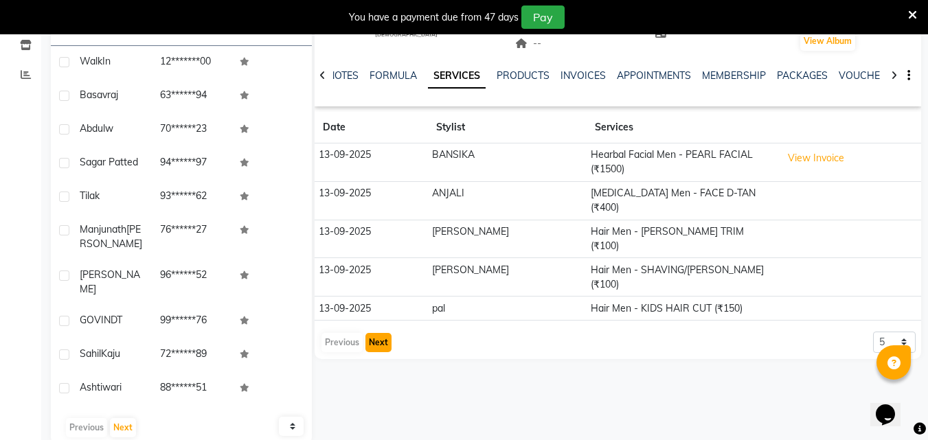
click at [379, 333] on button "Next" at bounding box center [378, 342] width 26 height 19
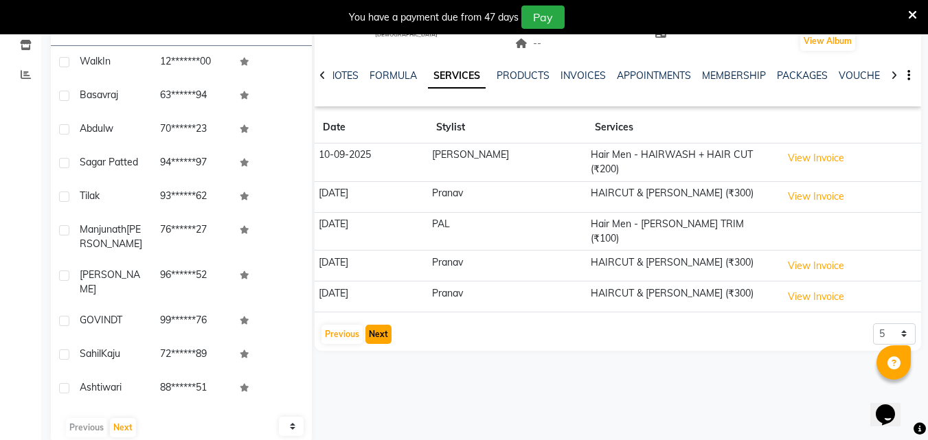
click at [370, 325] on button "Next" at bounding box center [378, 334] width 26 height 19
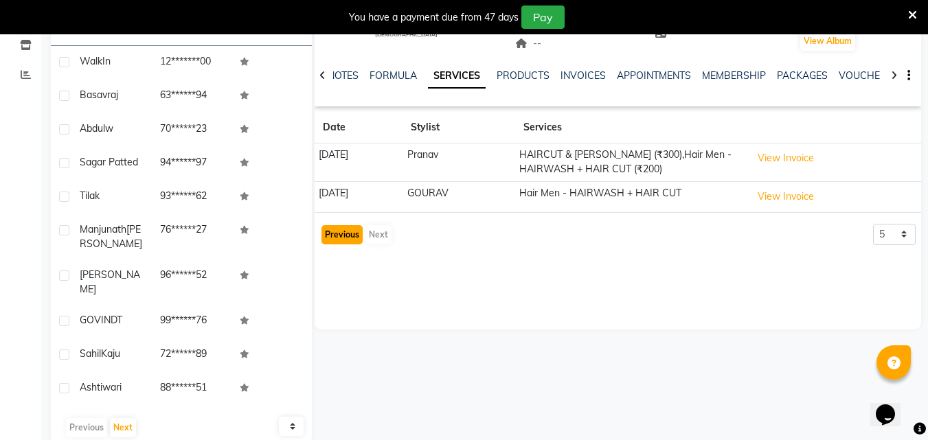
click at [348, 240] on button "Previous" at bounding box center [341, 234] width 41 height 19
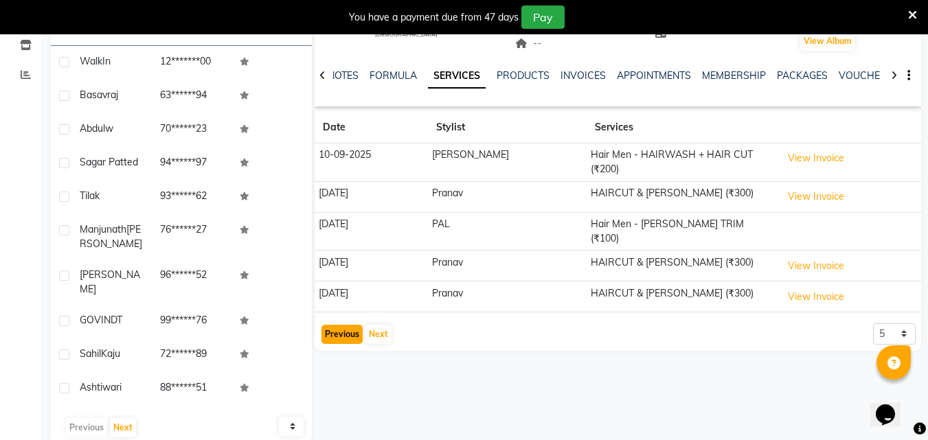
click at [345, 325] on button "Previous" at bounding box center [341, 334] width 41 height 19
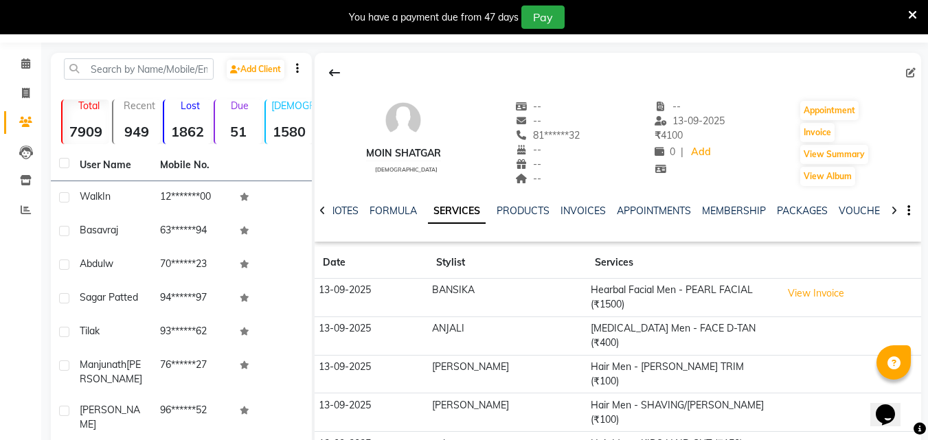
scroll to position [0, 0]
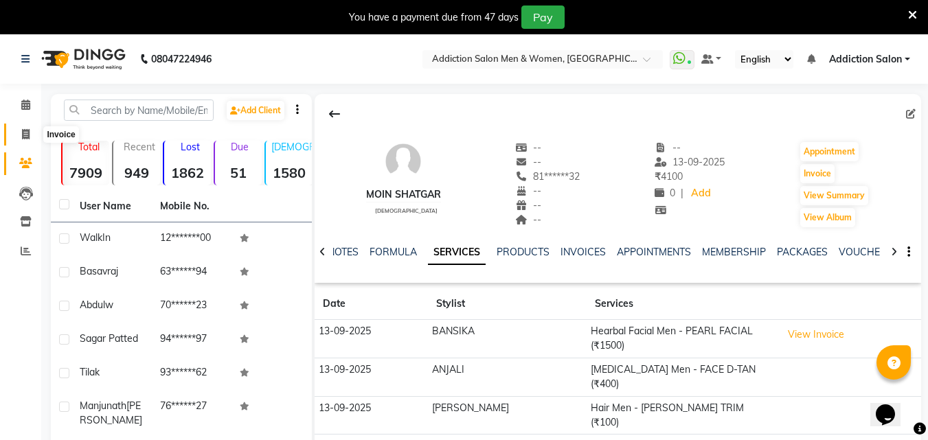
click at [34, 140] on span at bounding box center [26, 135] width 24 height 16
select select "service"
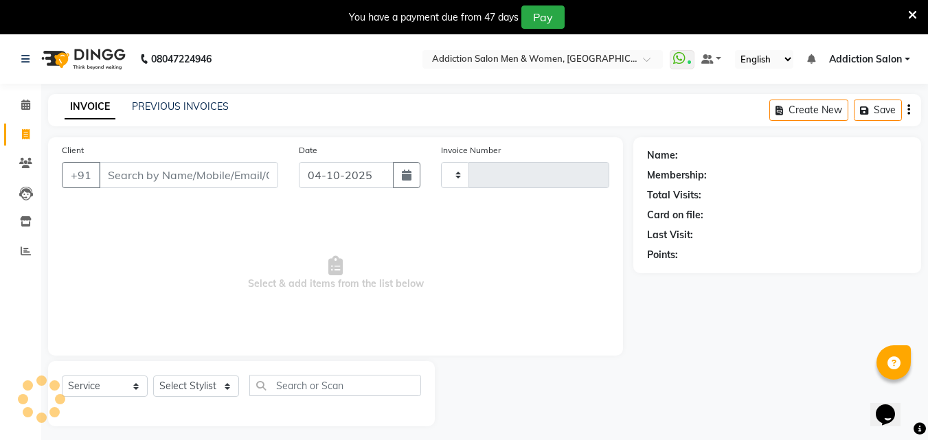
scroll to position [34, 0]
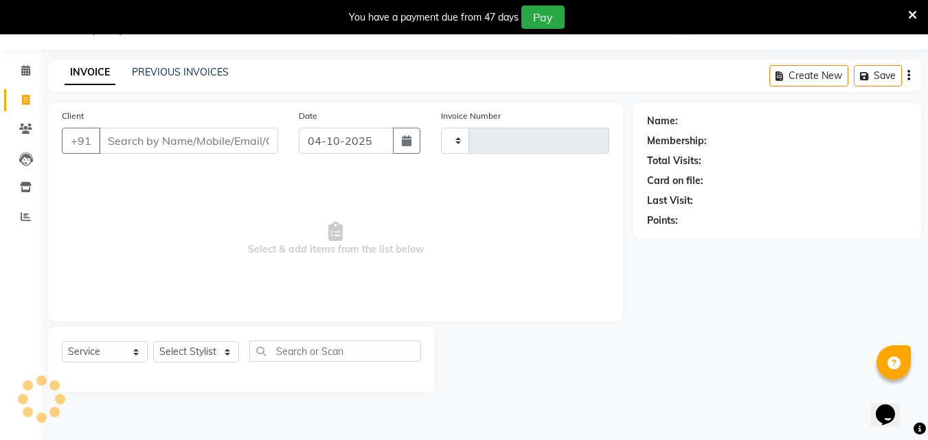
type input "4456"
select select "6595"
